Goal: Task Accomplishment & Management: Use online tool/utility

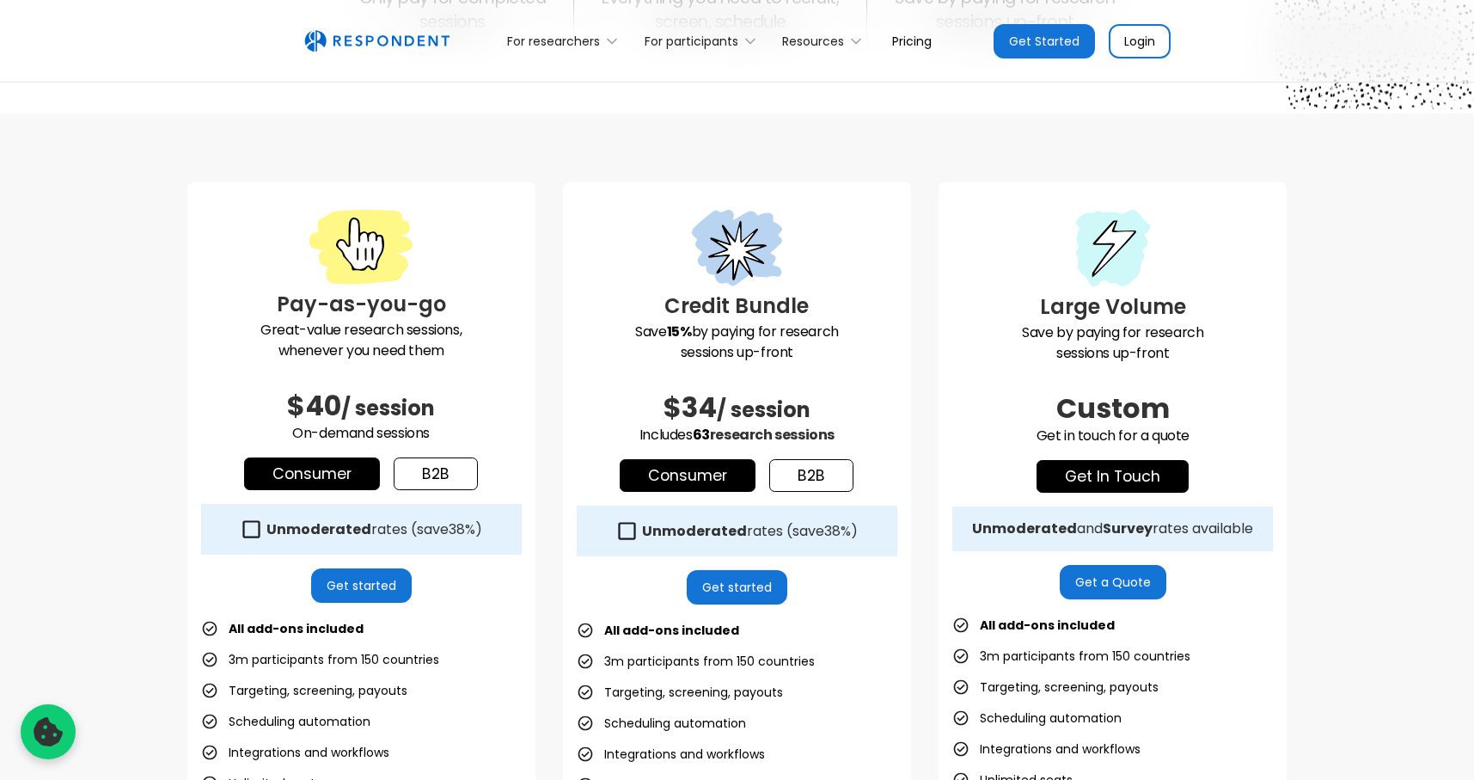
scroll to position [334, 0]
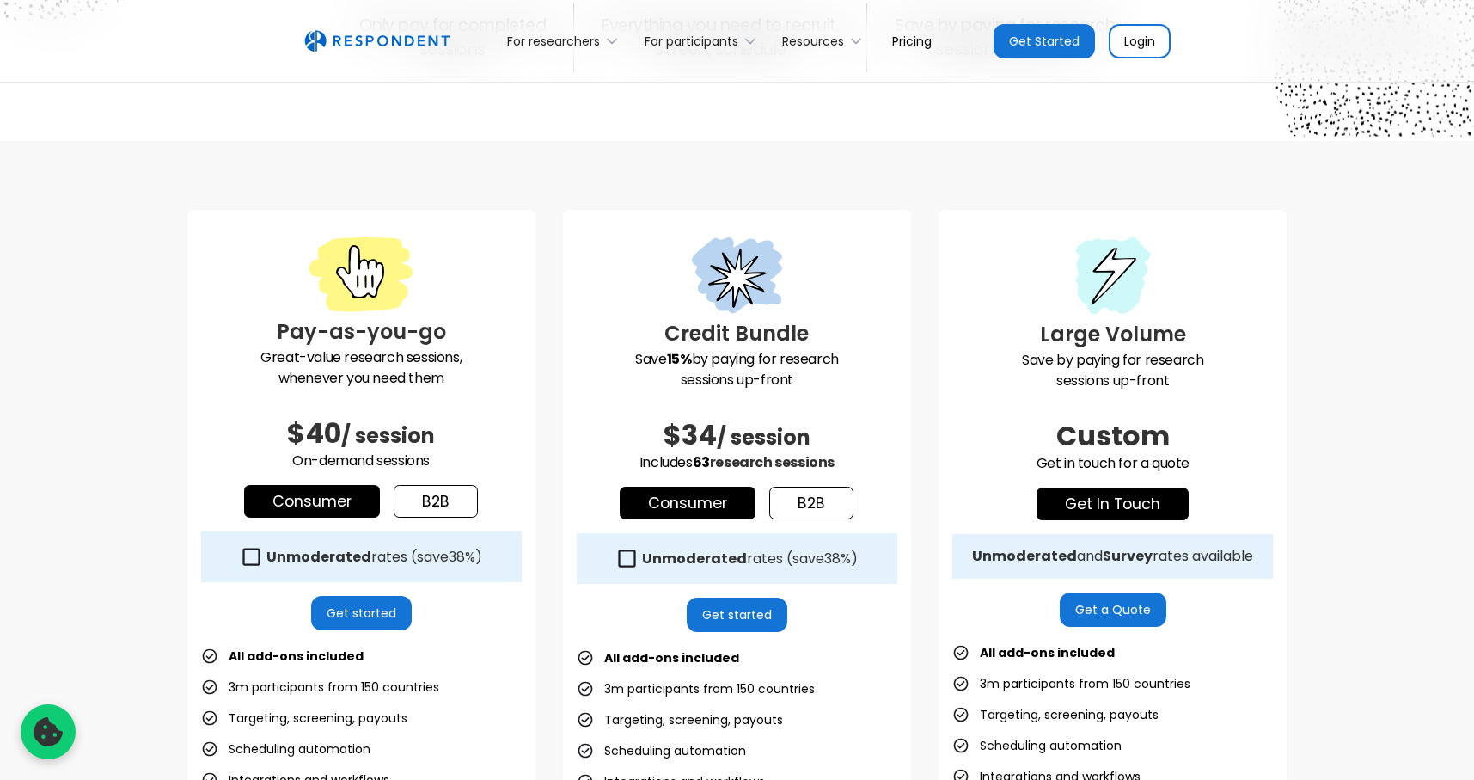
click at [706, 344] on h3 "Credit Bundle" at bounding box center [737, 333] width 321 height 31
drag, startPoint x: 799, startPoint y: 376, endPoint x: 610, endPoint y: 361, distance: 189.7
click at [613, 361] on p "Save 15% by paying for research sessions up-front" at bounding box center [737, 369] width 321 height 41
click at [610, 361] on p "Save 15% by paying for research sessions up-front" at bounding box center [737, 369] width 321 height 41
drag, startPoint x: 665, startPoint y: 334, endPoint x: 856, endPoint y: 320, distance: 191.3
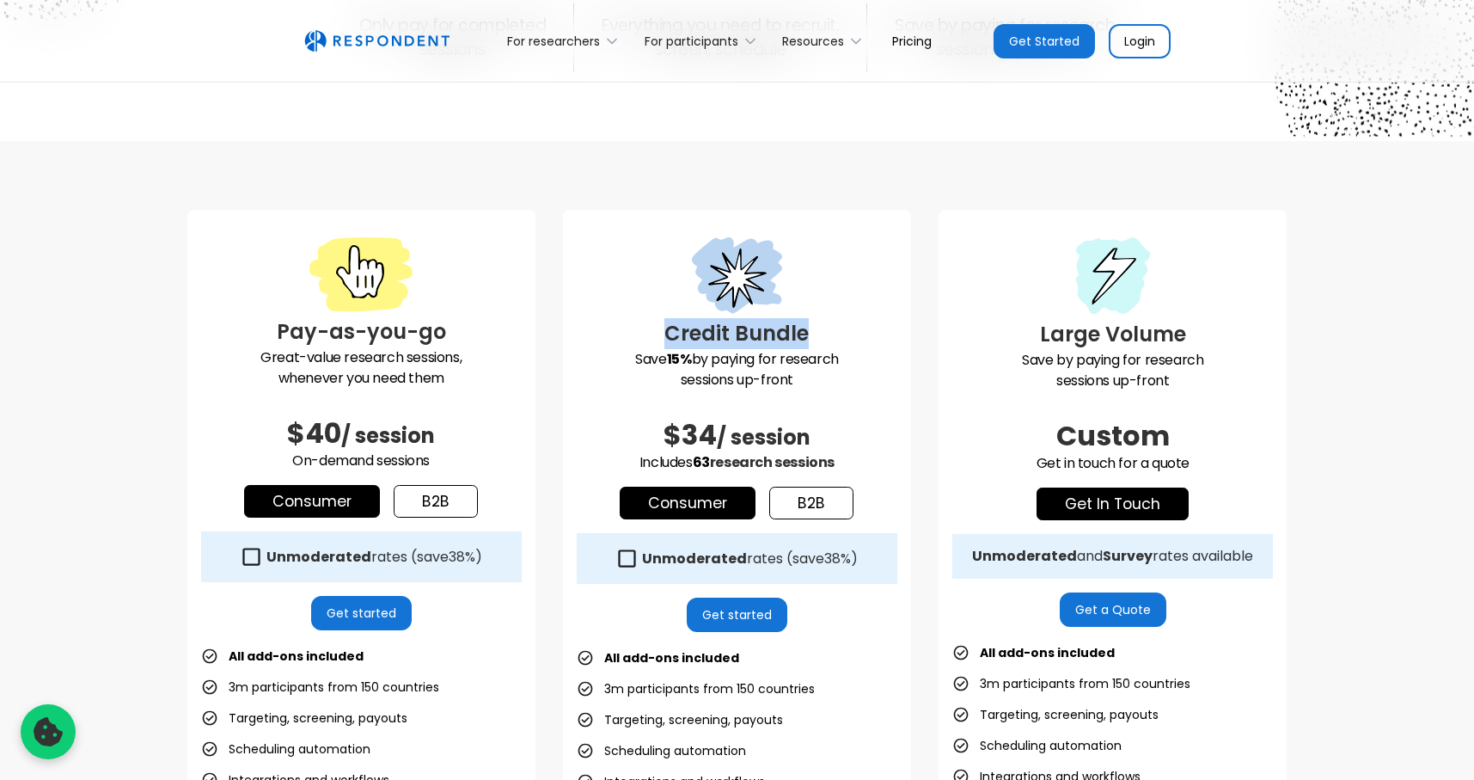
click at [856, 320] on h3 "Credit Bundle" at bounding box center [737, 333] width 321 height 31
drag, startPoint x: 799, startPoint y: 381, endPoint x: 586, endPoint y: 358, distance: 213.6
click at [586, 358] on p "Save 15% by paying for research sessions up-front" at bounding box center [737, 369] width 321 height 41
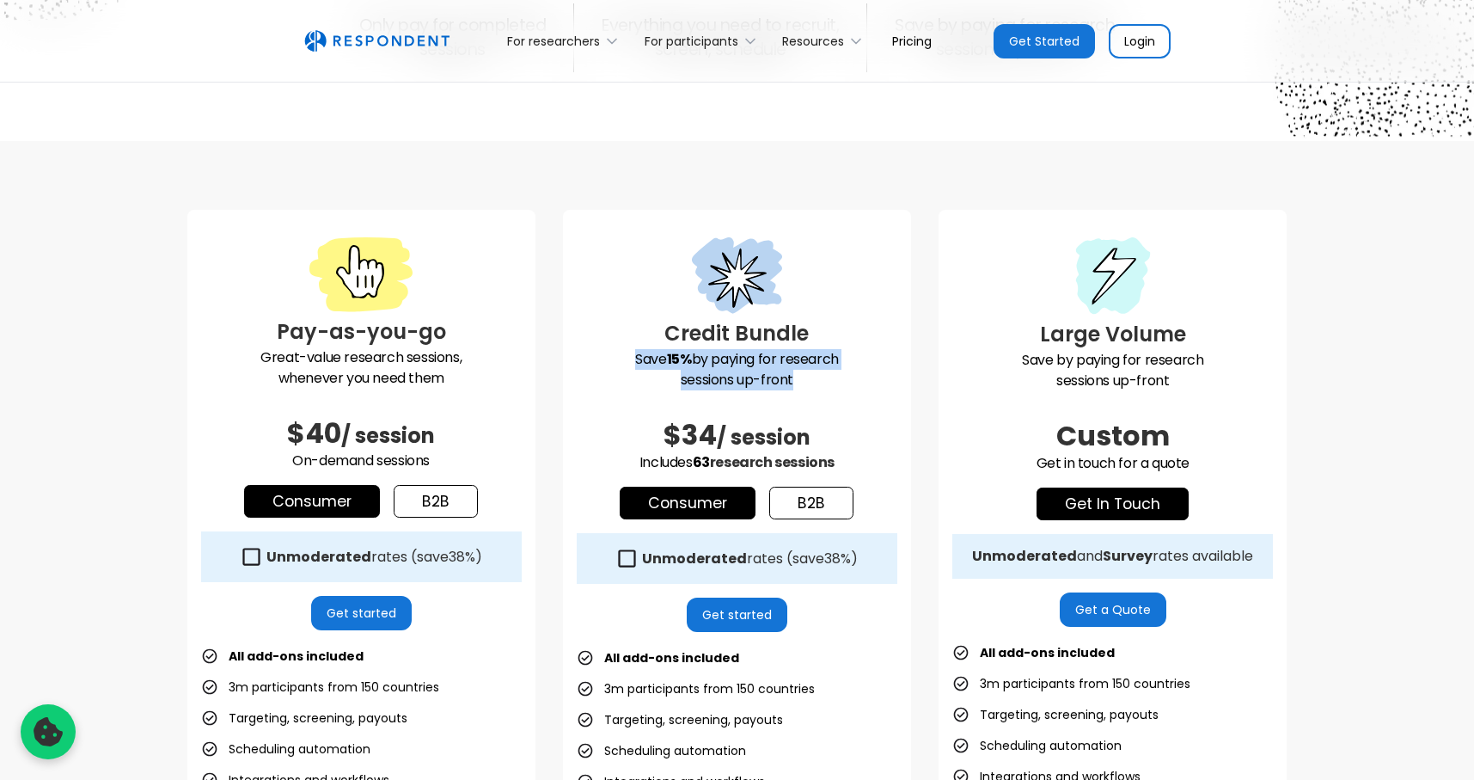
drag, startPoint x: 806, startPoint y: 371, endPoint x: 631, endPoint y: 358, distance: 175.8
click at [631, 358] on p "Save 15% by paying for research sessions up-front" at bounding box center [737, 369] width 321 height 41
click at [630, 358] on p "Save 15% by paying for research sessions up-front" at bounding box center [737, 369] width 321 height 41
drag, startPoint x: 630, startPoint y: 358, endPoint x: 824, endPoint y: 387, distance: 196.3
click at [824, 387] on p "Save 15% by paying for research sessions up-front" at bounding box center [737, 369] width 321 height 41
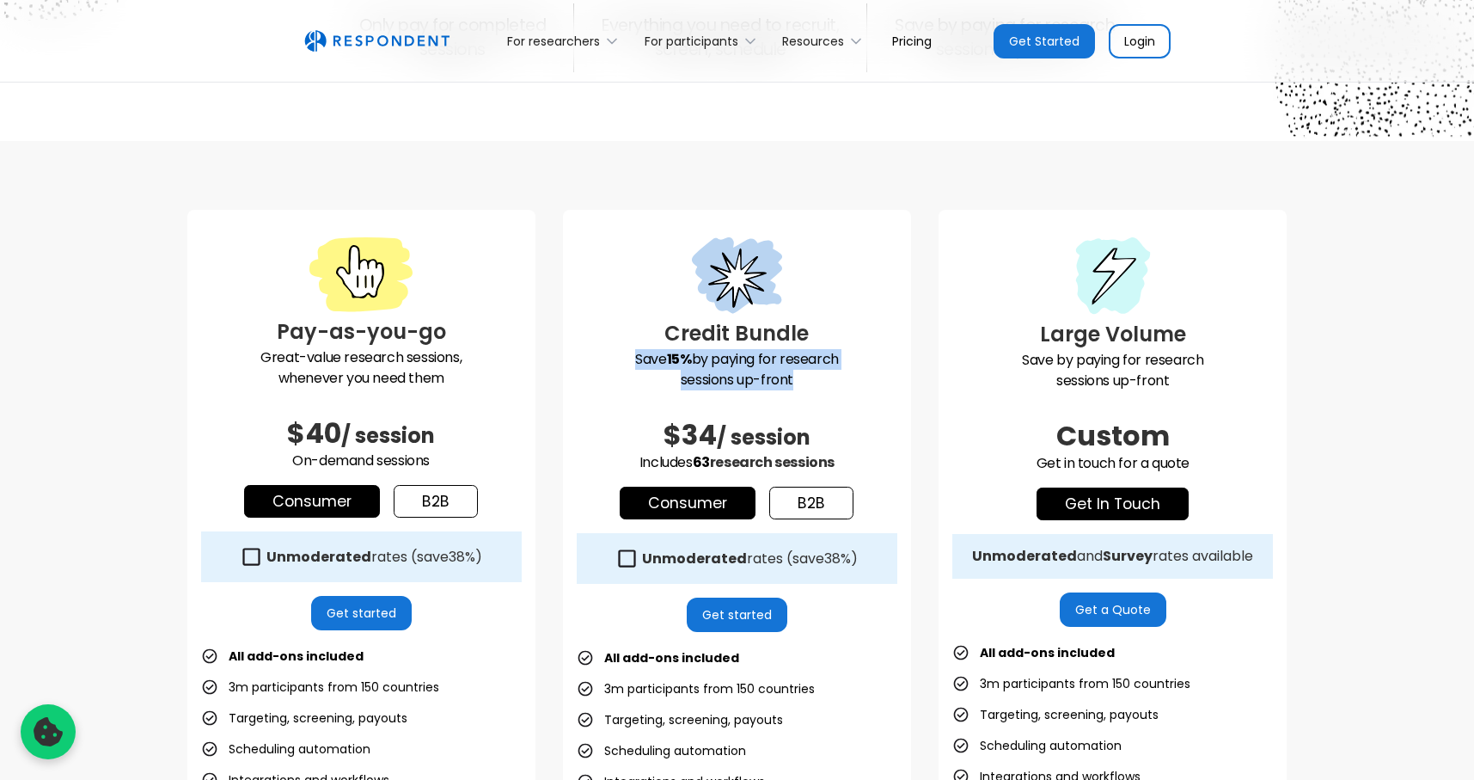
click at [824, 387] on p "Save 15% by paying for research sessions up-front" at bounding box center [737, 369] width 321 height 41
drag, startPoint x: 814, startPoint y: 375, endPoint x: 588, endPoint y: 357, distance: 226.8
click at [588, 357] on p "Save 15% by paying for research sessions up-front" at bounding box center [737, 369] width 321 height 41
drag, startPoint x: 588, startPoint y: 357, endPoint x: 822, endPoint y: 377, distance: 234.7
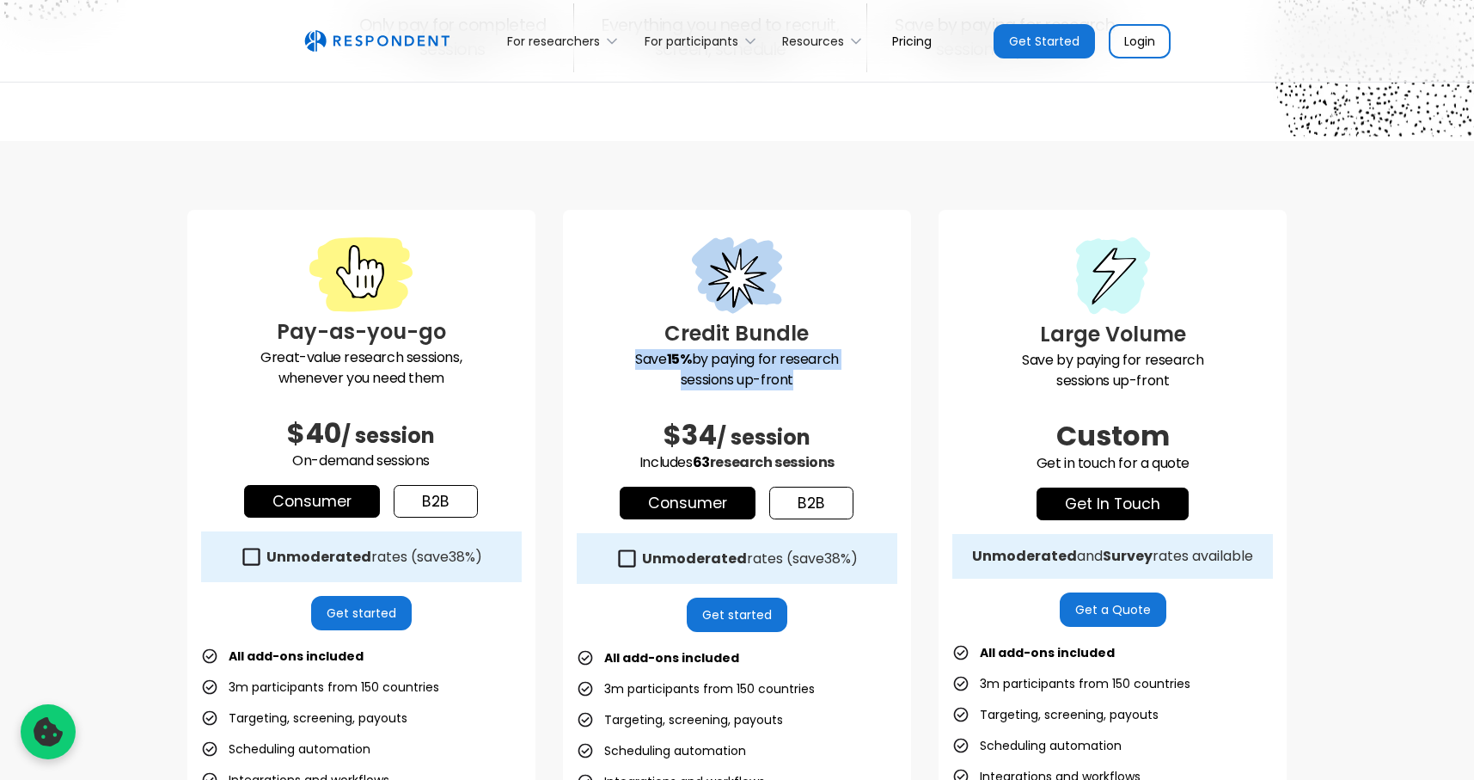
click at [822, 377] on p "Save 15% by paying for research sessions up-front" at bounding box center [737, 369] width 321 height 41
drag, startPoint x: 822, startPoint y: 377, endPoint x: 604, endPoint y: 358, distance: 218.4
click at [604, 358] on p "Save 15% by paying for research sessions up-front" at bounding box center [737, 369] width 321 height 41
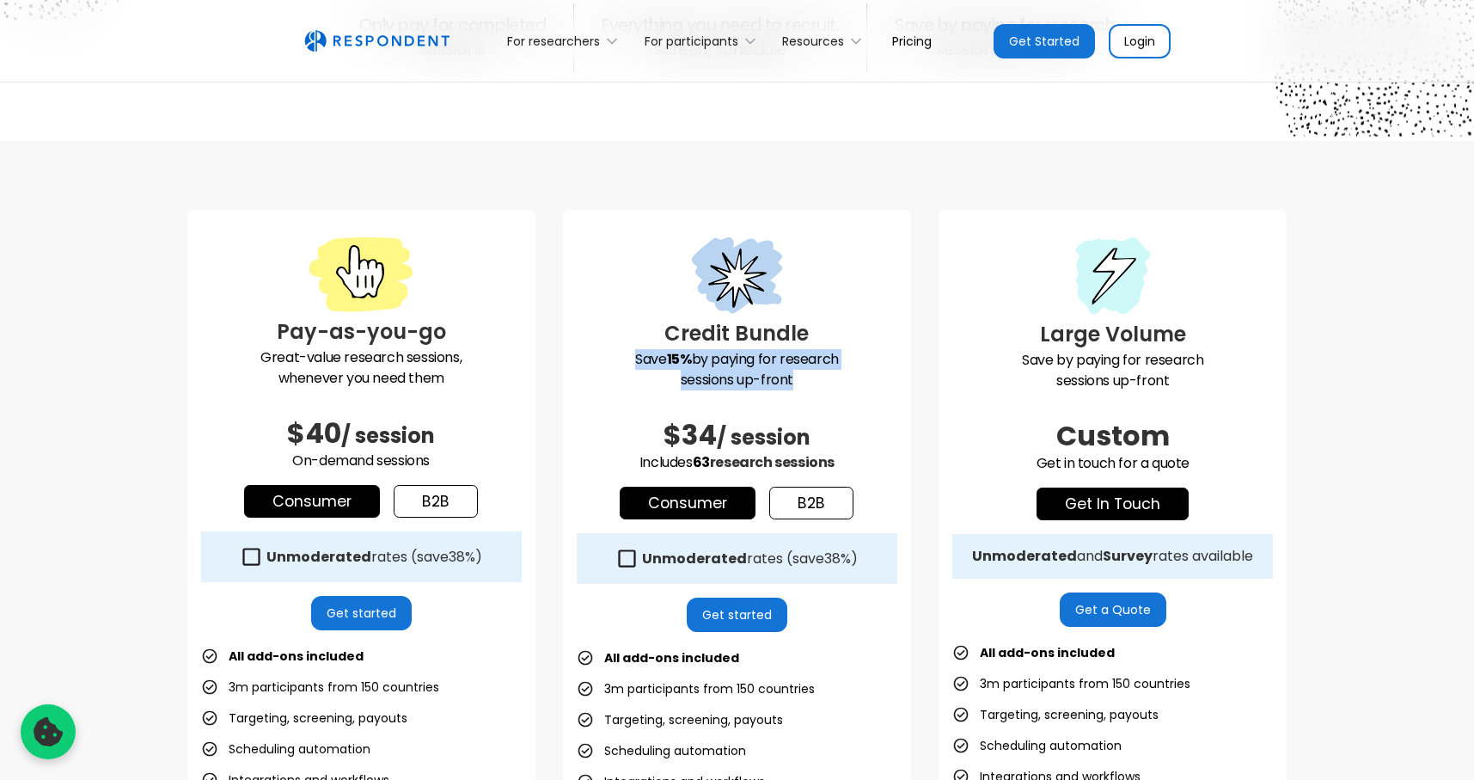
drag, startPoint x: 604, startPoint y: 358, endPoint x: 803, endPoint y: 386, distance: 200.6
click at [803, 386] on p "Save 15% by paying for research sessions up-front" at bounding box center [737, 369] width 321 height 41
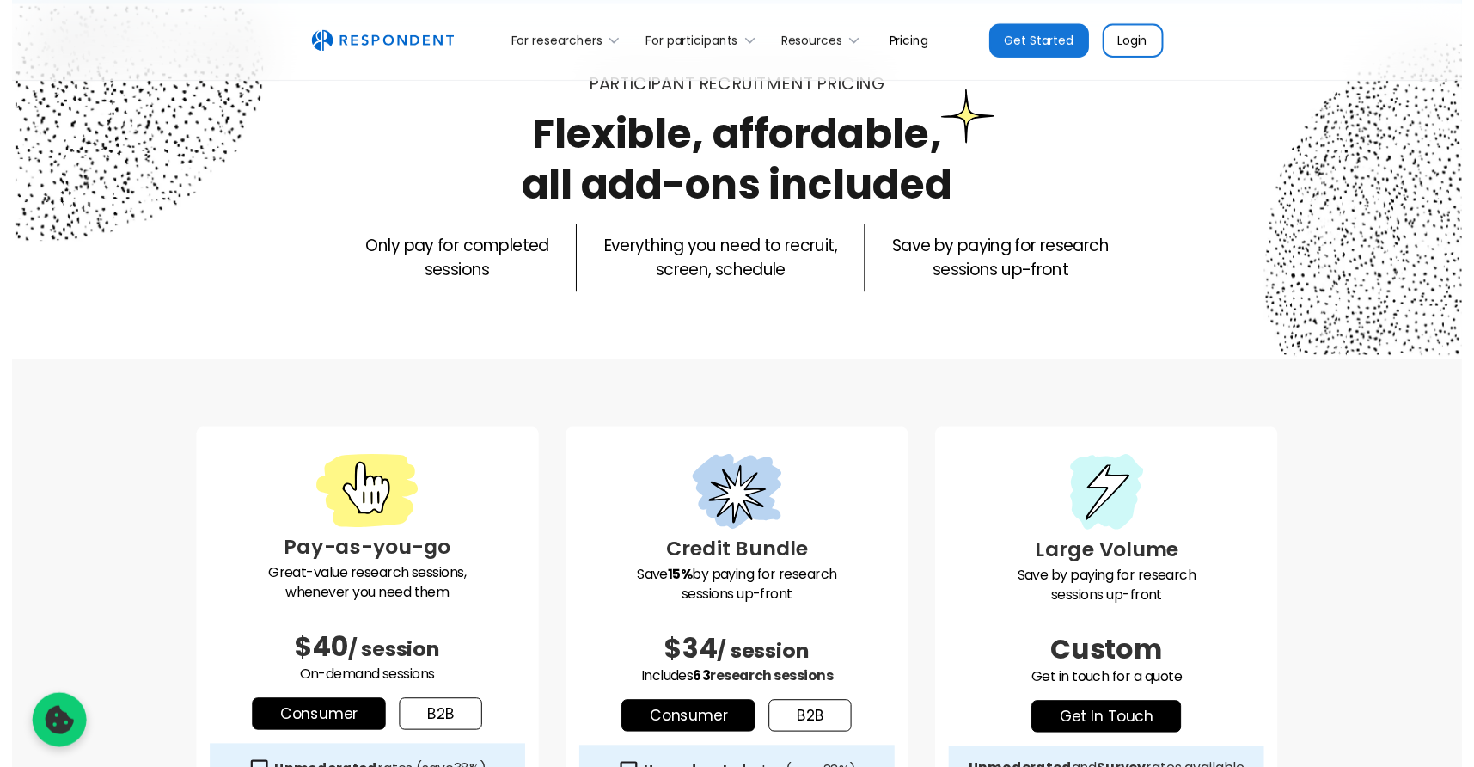
scroll to position [0, 0]
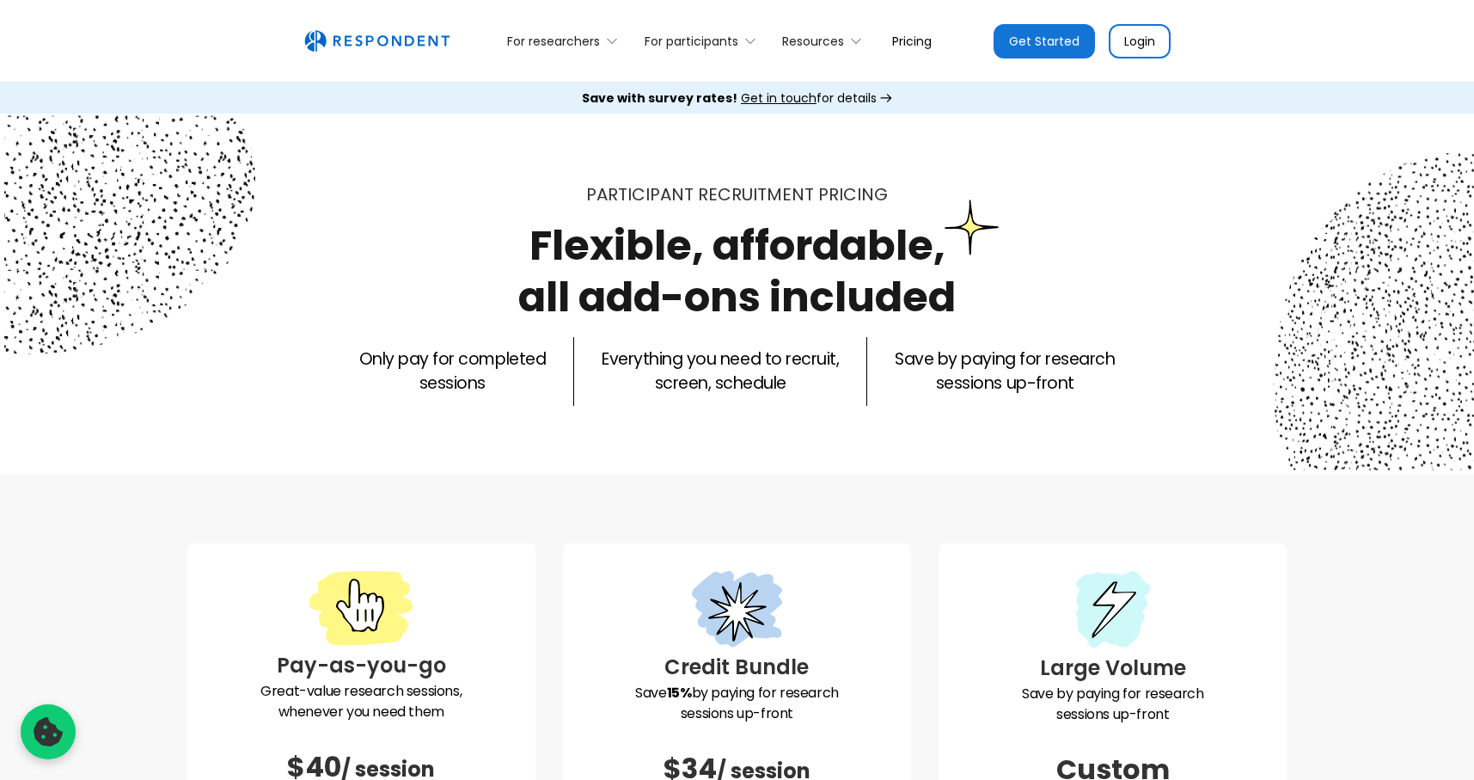
click at [733, 136] on div "Participant recruitment PRICING Flexible, affordable, all add-ons included Only…" at bounding box center [737, 293] width 1474 height 361
click at [592, 46] on div "For researchers" at bounding box center [553, 41] width 93 height 17
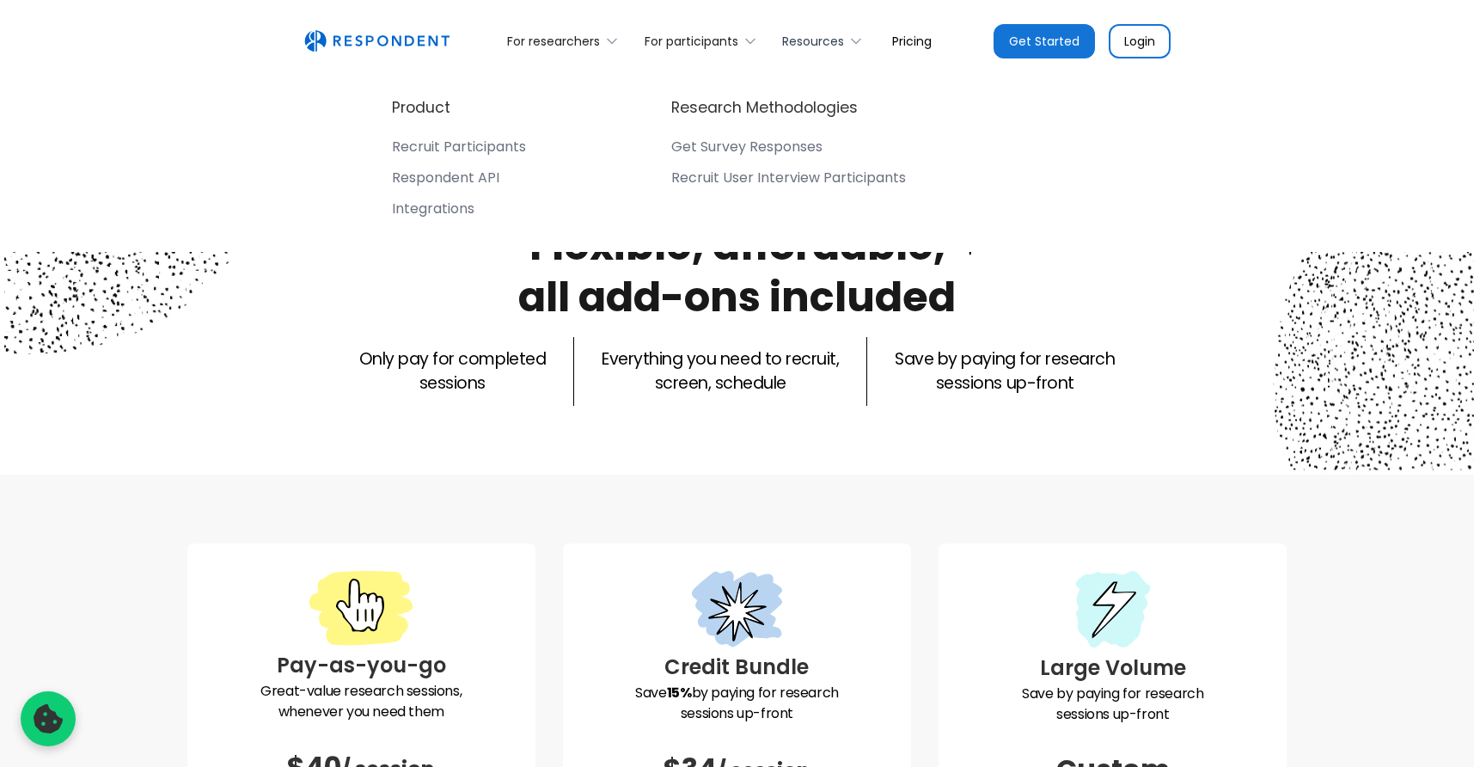
click at [815, 35] on div "Resources" at bounding box center [813, 41] width 62 height 17
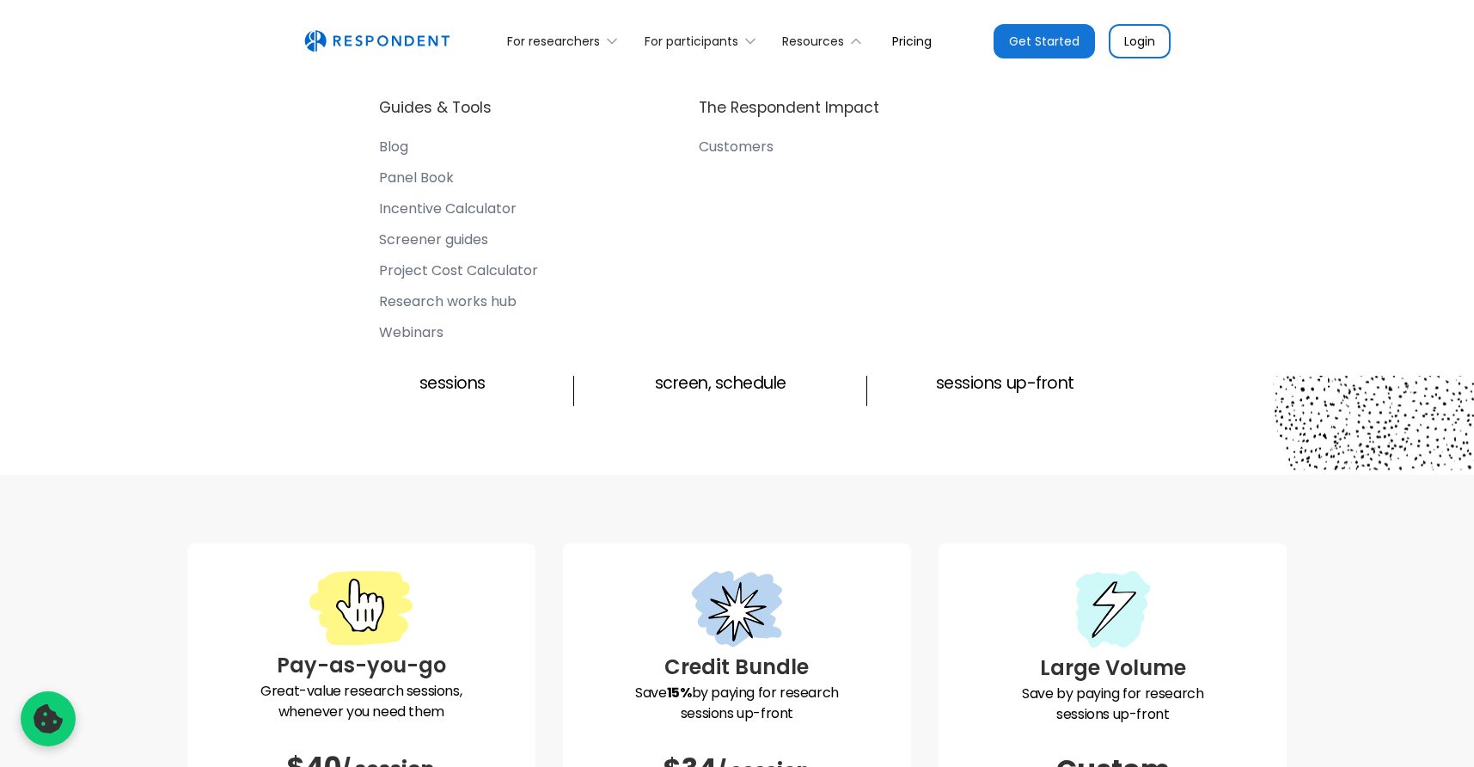
click at [493, 258] on div "Guides & Tools Blog Panel Book Incentive Calculator Screener guides Project Cos…" at bounding box center [458, 222] width 159 height 251
click at [487, 266] on div "Project Cost Calculator" at bounding box center [458, 270] width 159 height 17
